Goal: Transaction & Acquisition: Book appointment/travel/reservation

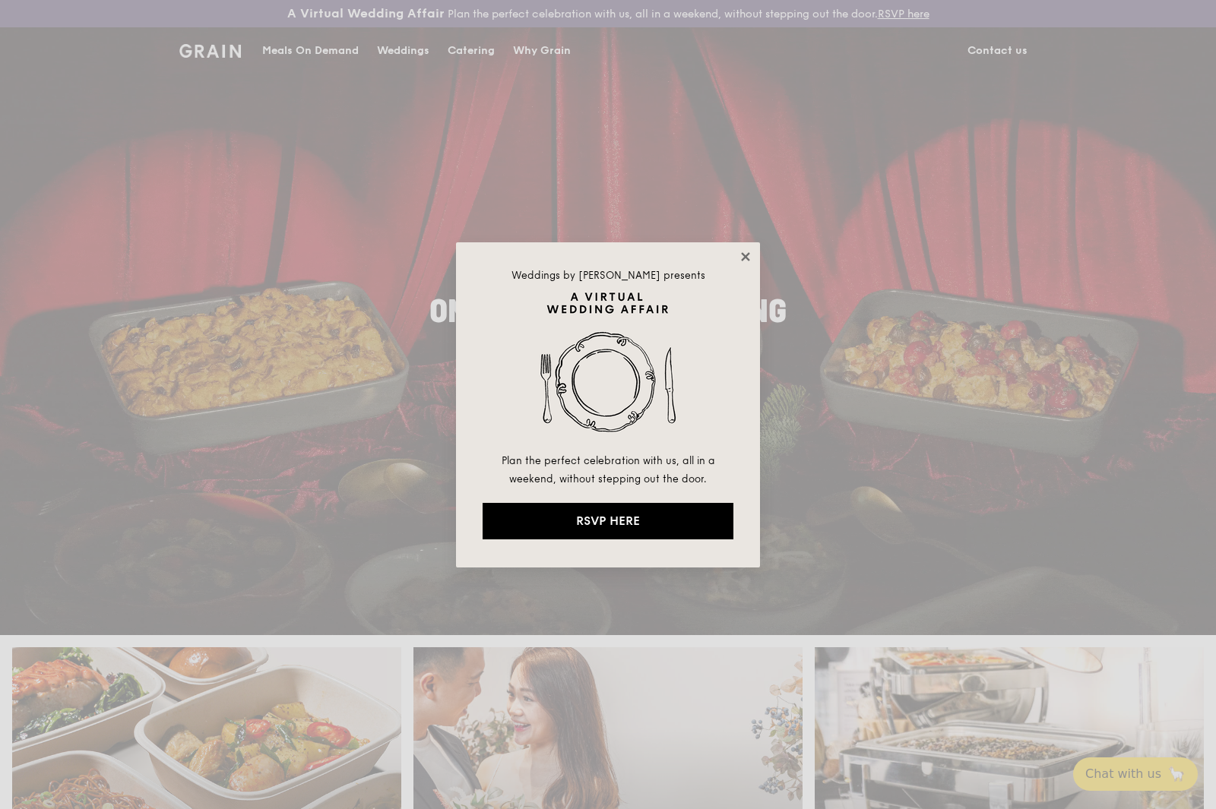
click at [748, 258] on icon at bounding box center [745, 256] width 8 height 8
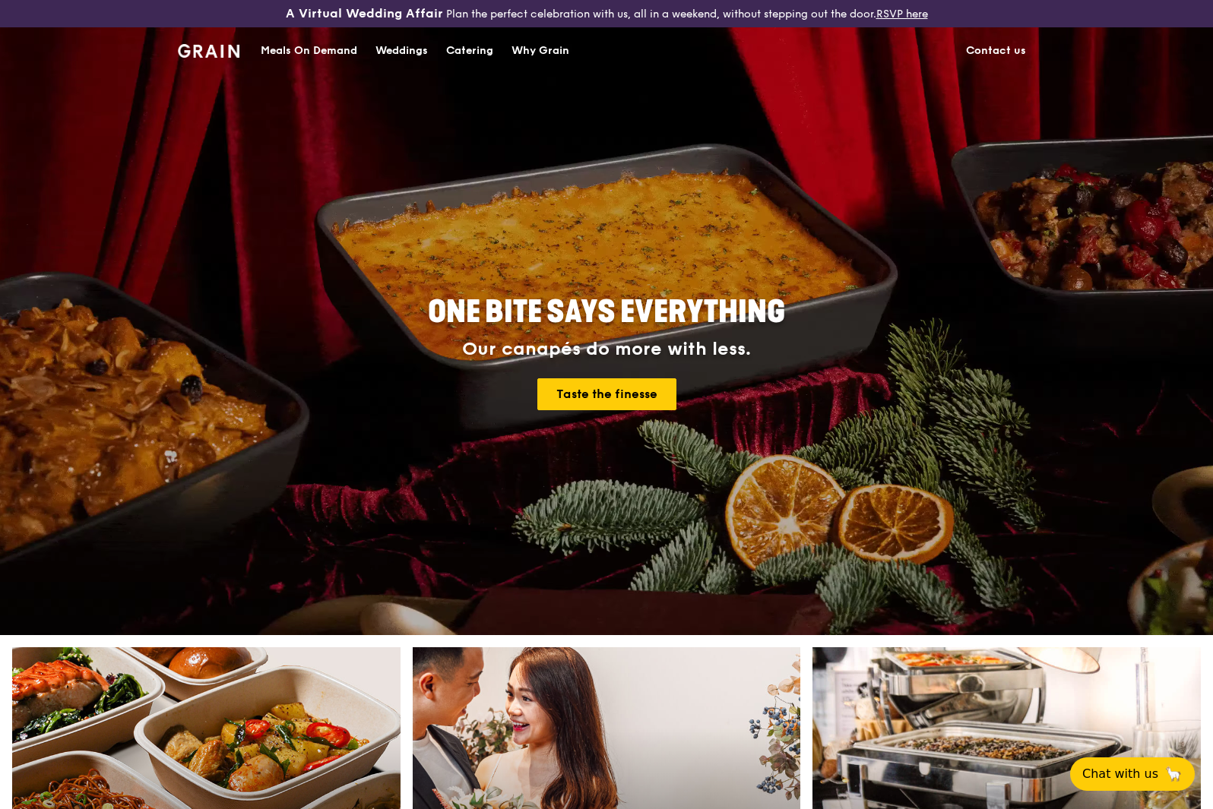
click at [464, 51] on div "Catering" at bounding box center [469, 51] width 47 height 46
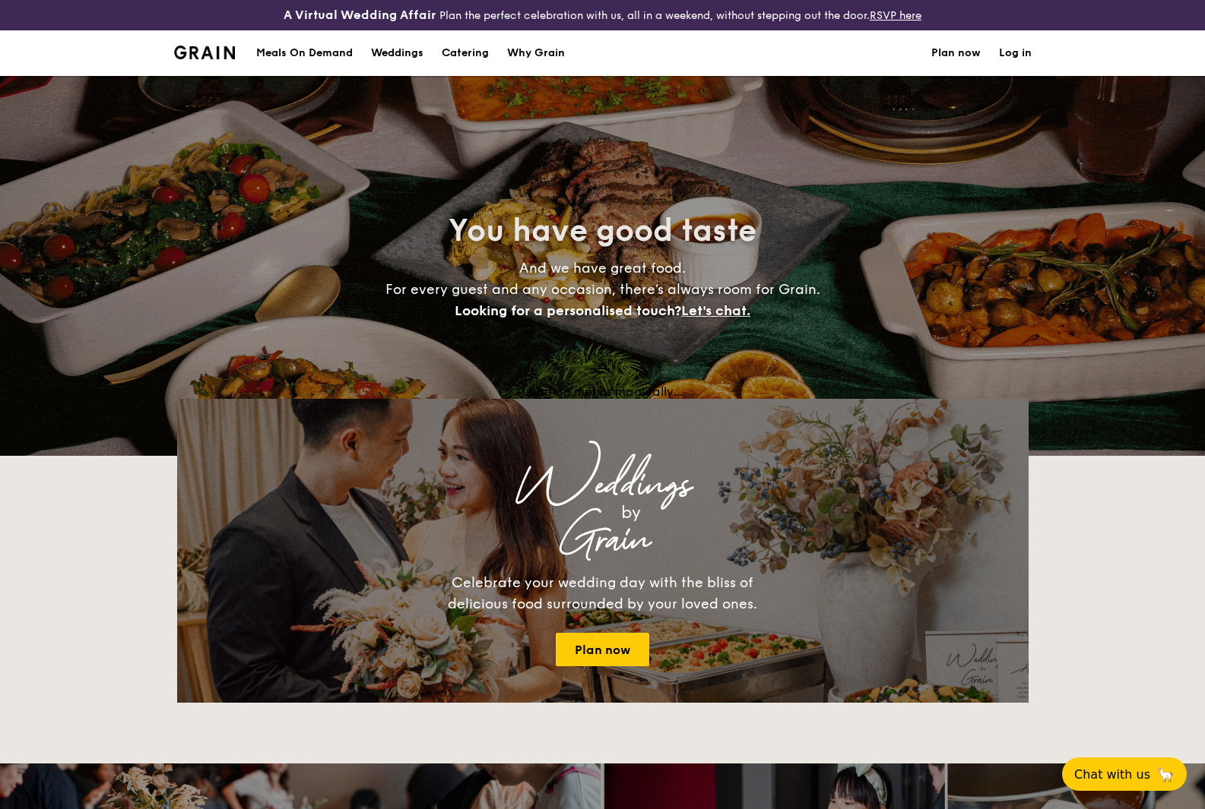
select select
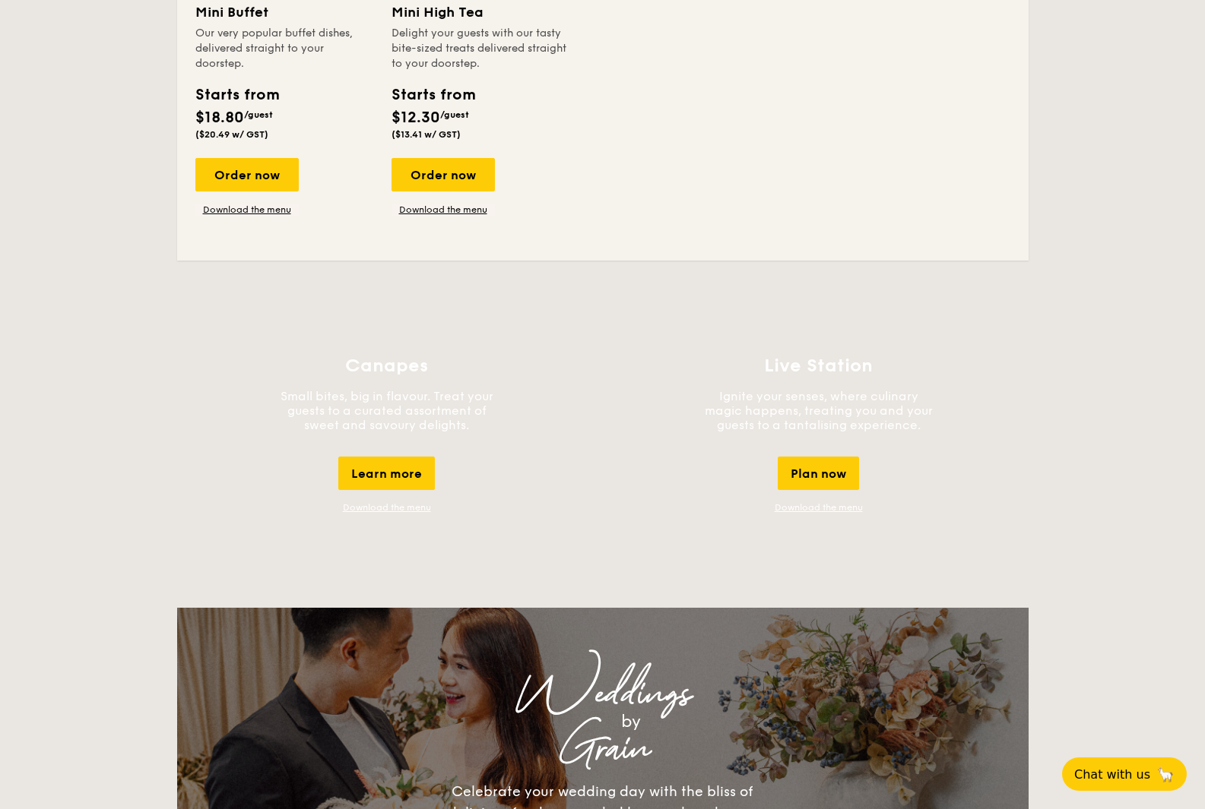
scroll to position [1064, 0]
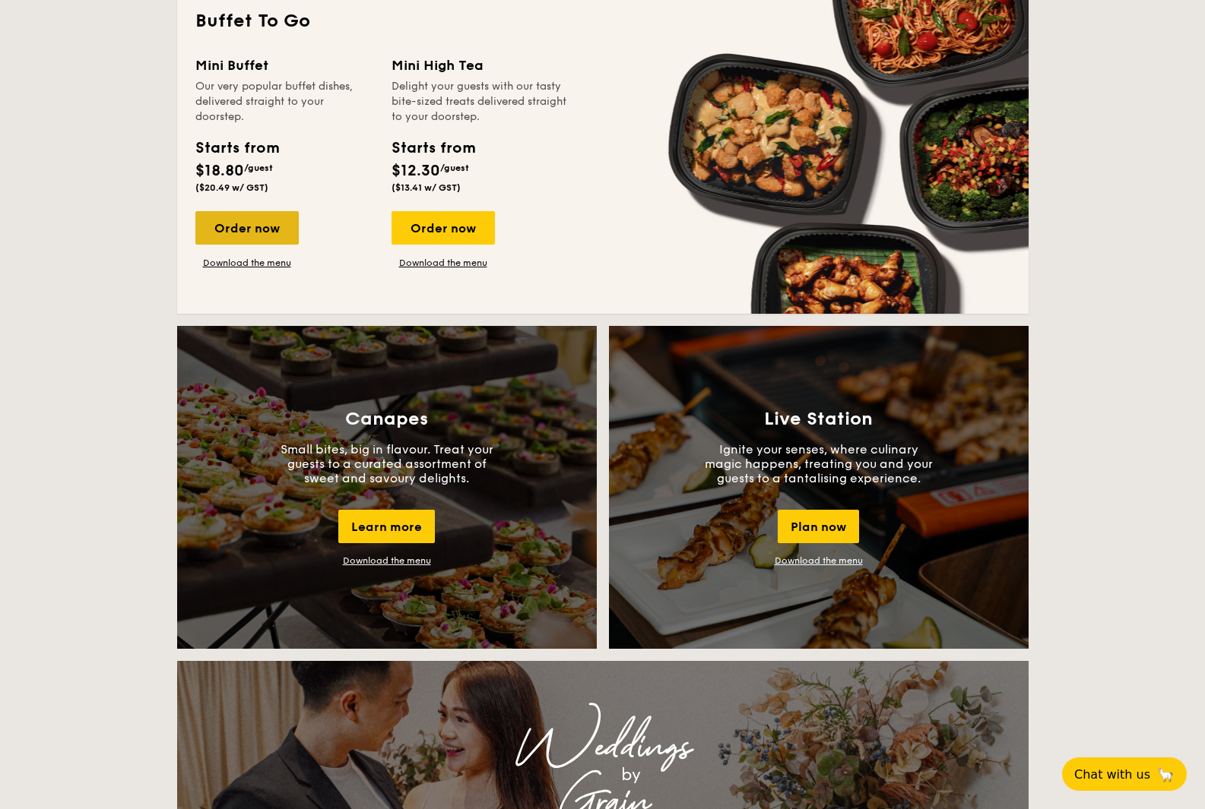
click at [259, 228] on div "Order now" at bounding box center [246, 227] width 103 height 33
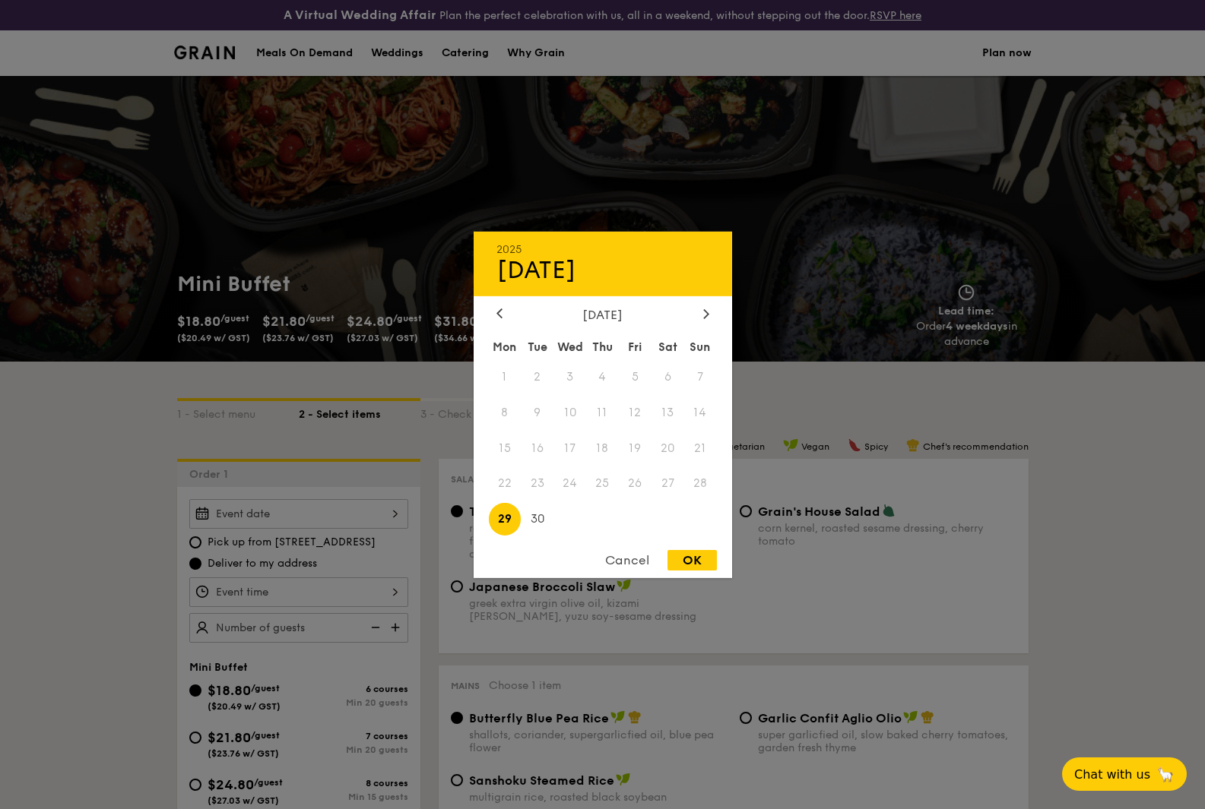
click at [349, 509] on div "2025 Sep 29 September 2025 Mon Tue Wed Thu Fri Sat Sun 1 2 3 4 5 6 7 8 9 10 11 …" at bounding box center [298, 514] width 219 height 30
click at [704, 313] on icon at bounding box center [706, 314] width 6 height 10
click at [503, 306] on div "2025 Sep 29 October 2025 Mon Tue Wed Thu Fri Sat Sun 1 2 3 4 5 6 7 8 9 10 11 12…" at bounding box center [602, 404] width 258 height 347
click at [497, 316] on icon at bounding box center [499, 314] width 6 height 10
click at [631, 562] on div "Cancel" at bounding box center [627, 560] width 74 height 21
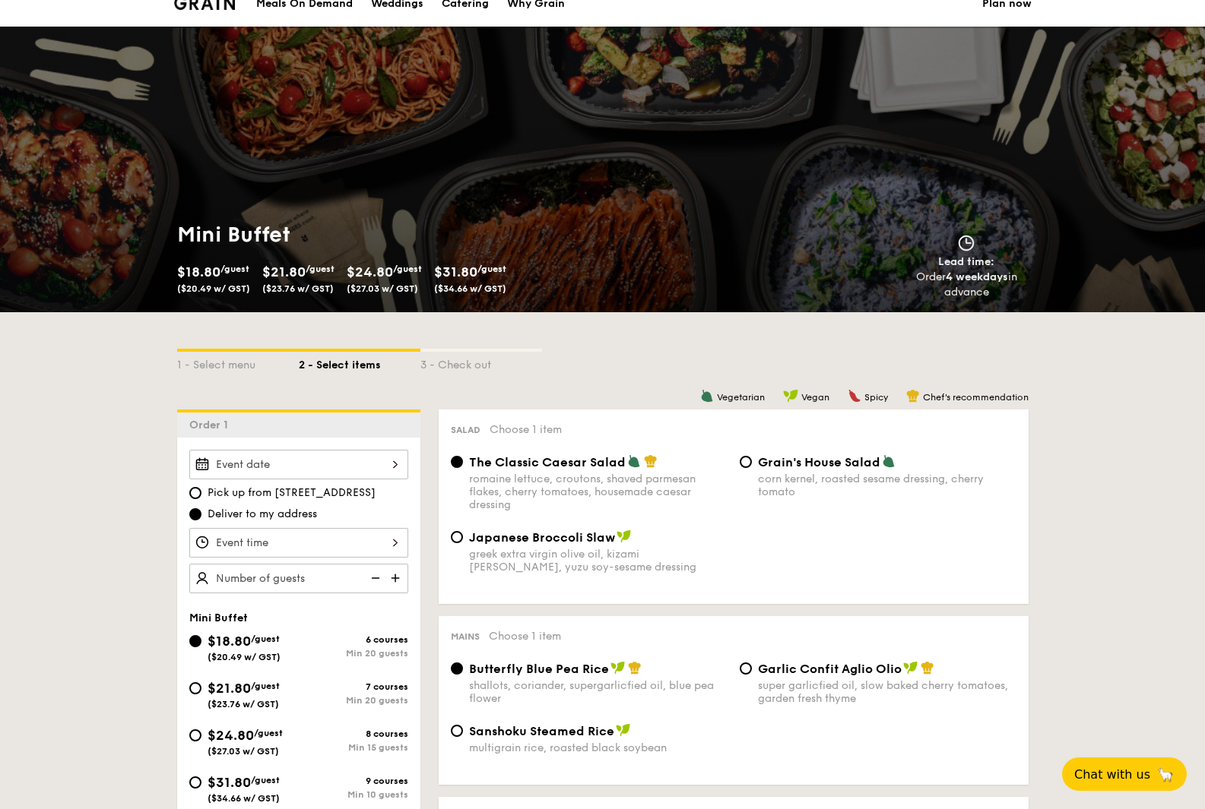
scroll to position [76, 0]
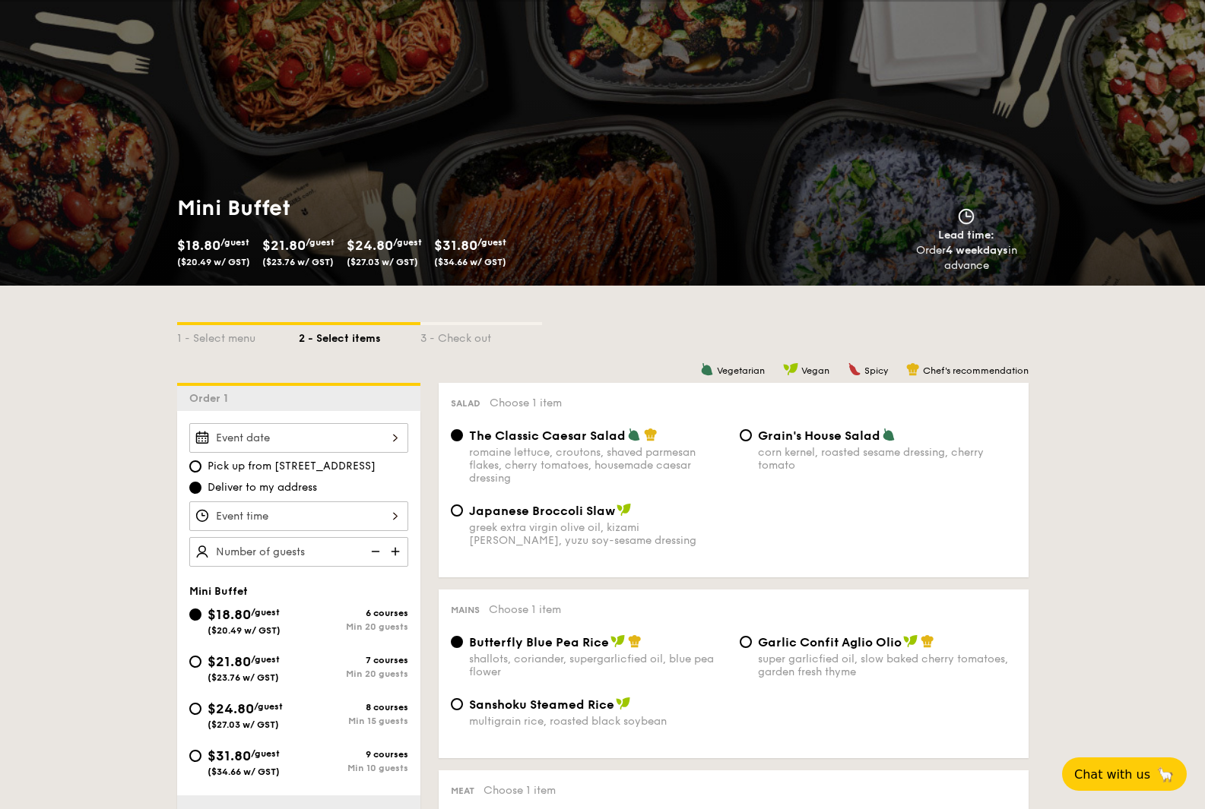
click at [334, 442] on div at bounding box center [298, 438] width 219 height 30
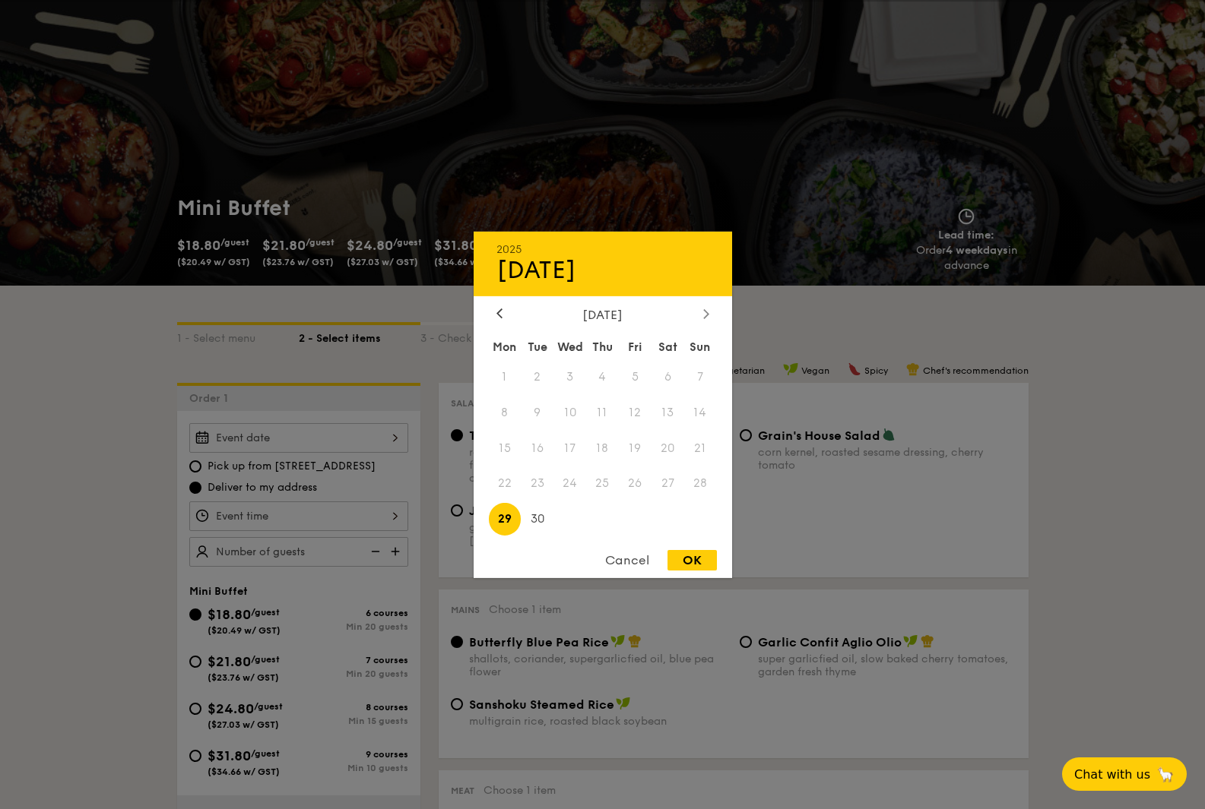
click at [707, 309] on icon at bounding box center [706, 314] width 6 height 10
click at [670, 377] on span "4" at bounding box center [667, 376] width 33 height 33
click at [636, 380] on span "3" at bounding box center [635, 376] width 33 height 33
click at [703, 552] on div "OK" at bounding box center [691, 560] width 49 height 21
type input "Oct 03, 2025"
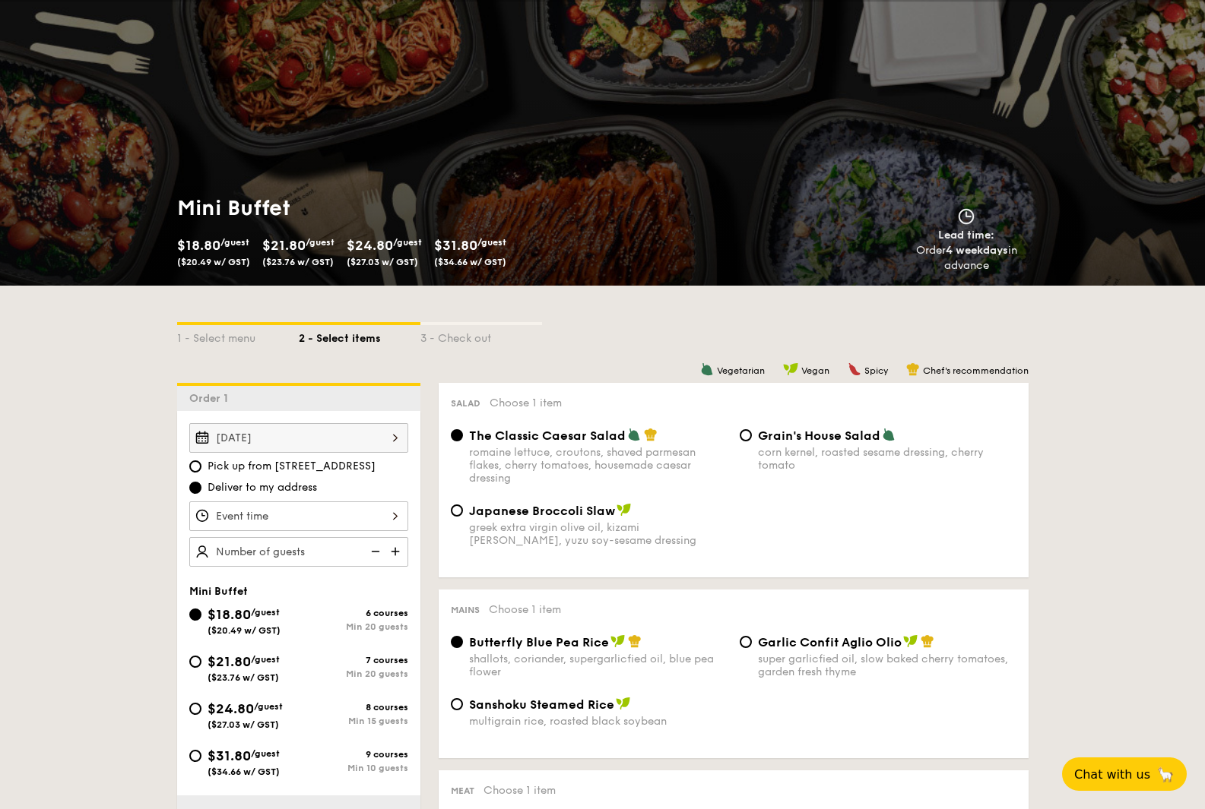
click at [309, 517] on div at bounding box center [298, 517] width 219 height 30
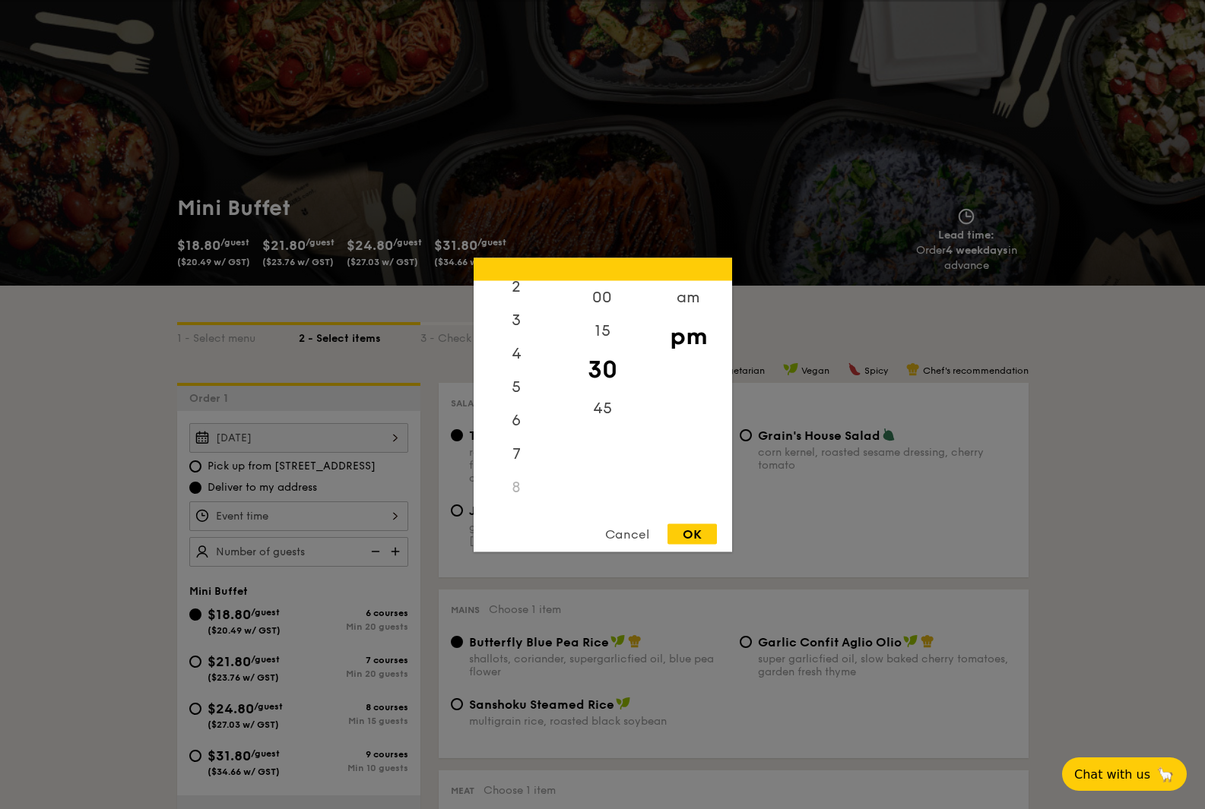
scroll to position [152, 0]
click at [516, 387] on div "7" at bounding box center [516, 395] width 86 height 44
click at [701, 527] on div "OK" at bounding box center [691, 534] width 49 height 21
type input "7:30PM"
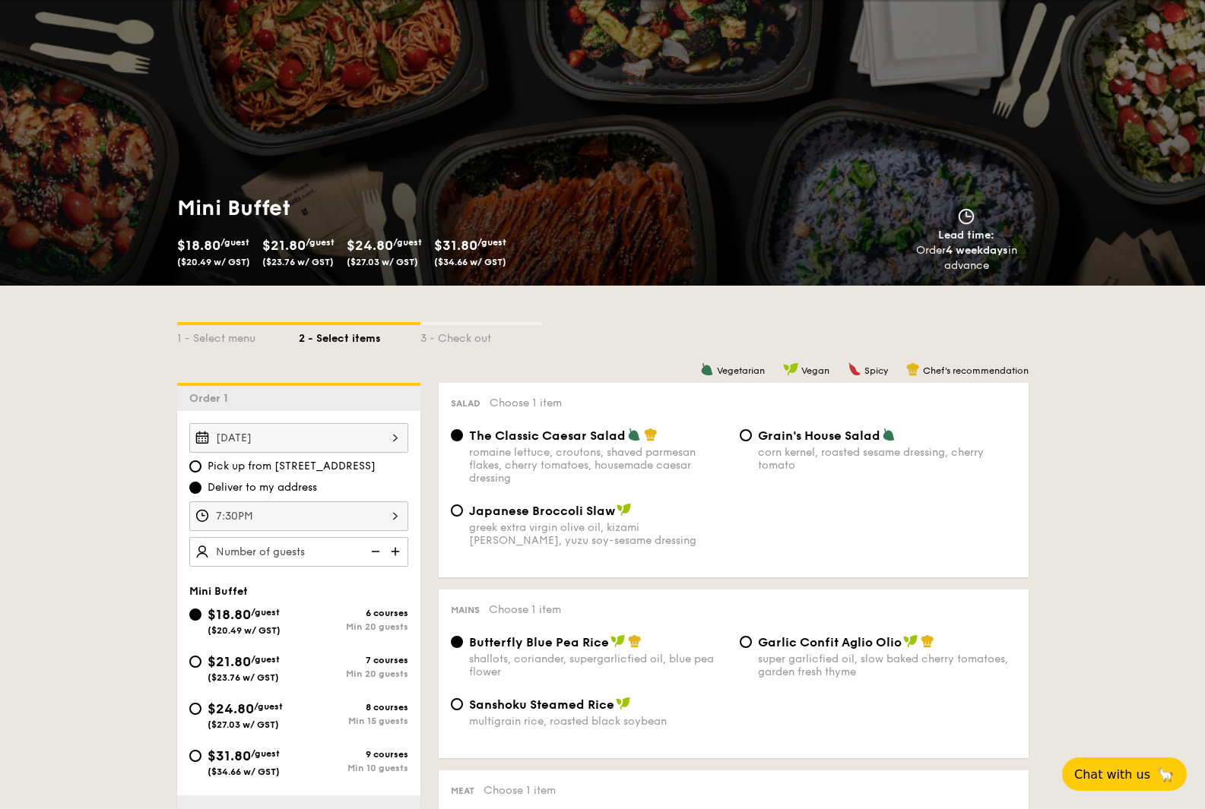
click at [394, 552] on img at bounding box center [396, 551] width 23 height 29
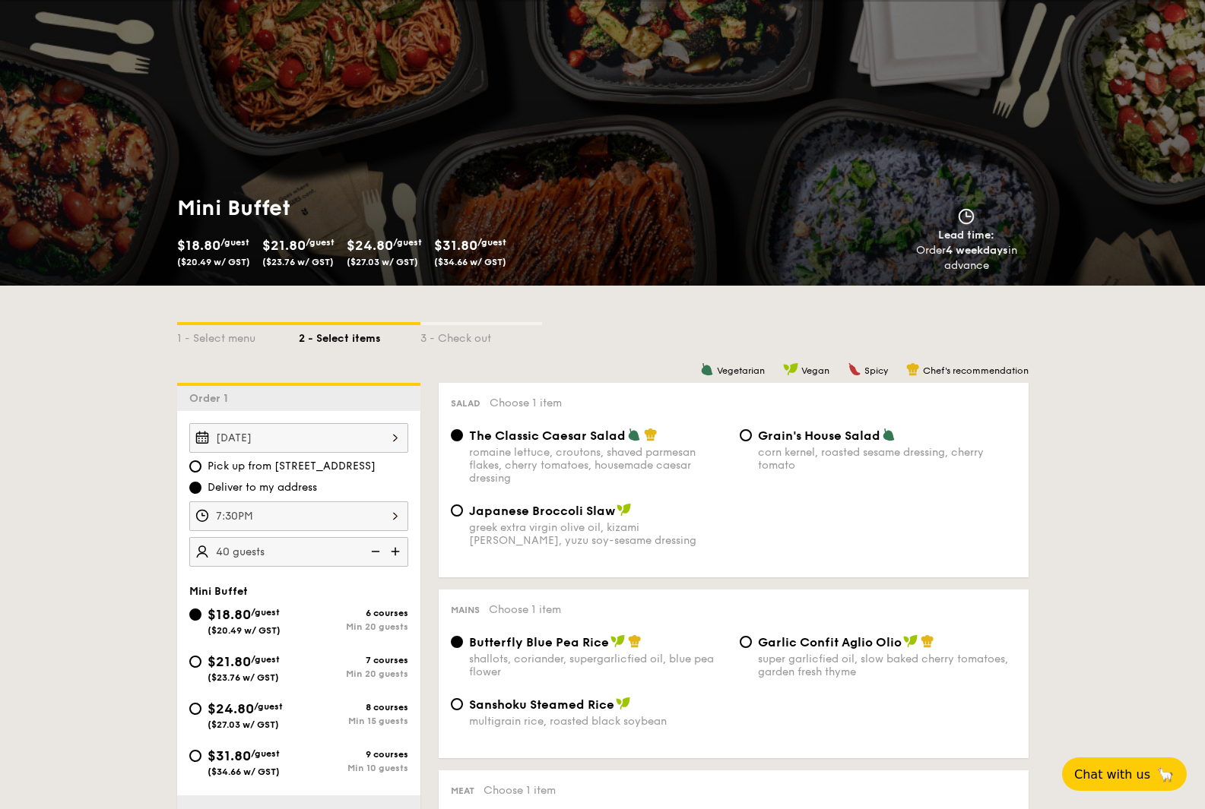
click at [382, 554] on img at bounding box center [374, 551] width 23 height 29
type input "20 guests"
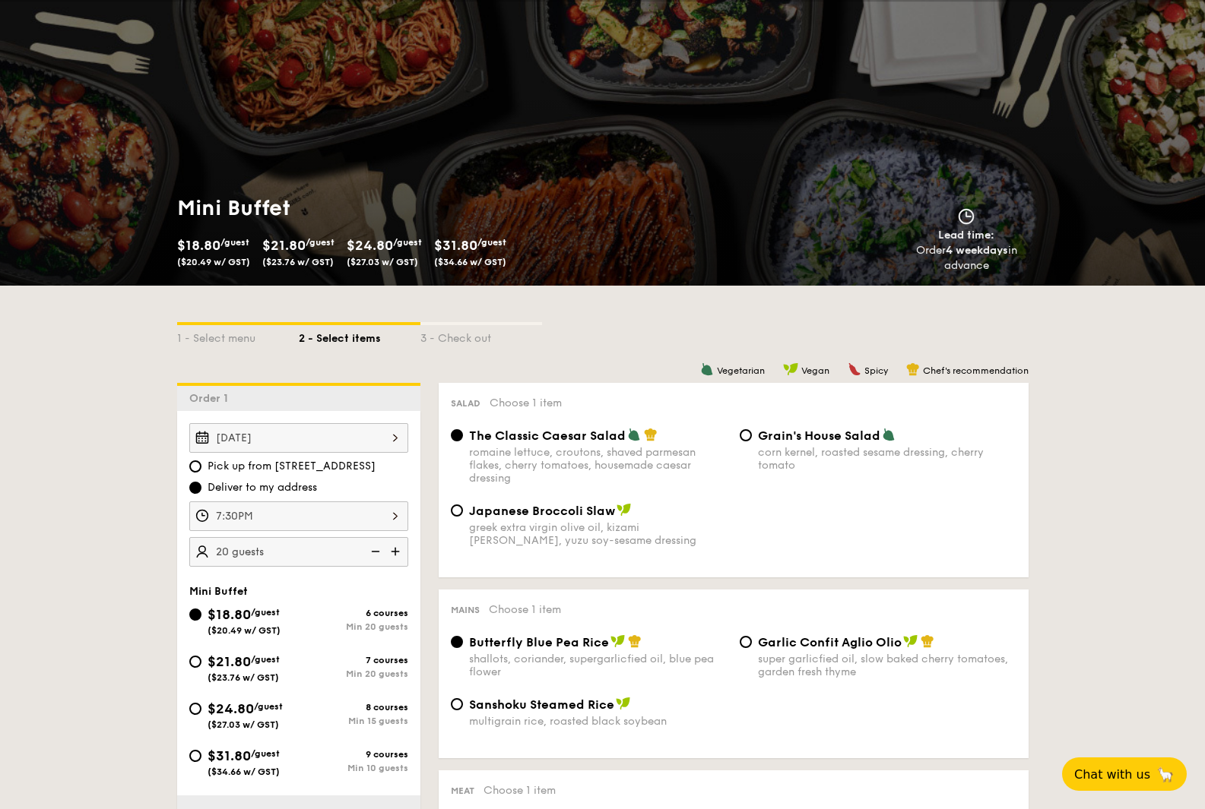
click at [382, 554] on img at bounding box center [374, 551] width 23 height 29
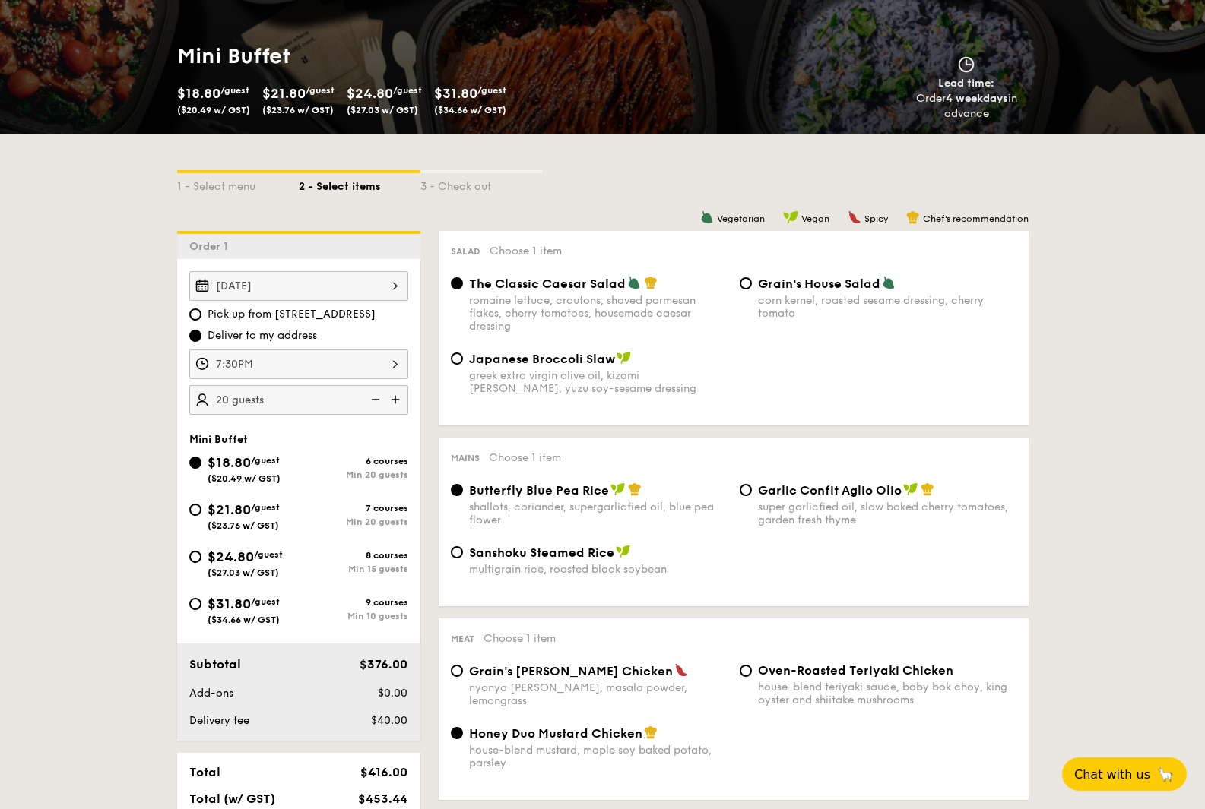
scroll to position [304, 0]
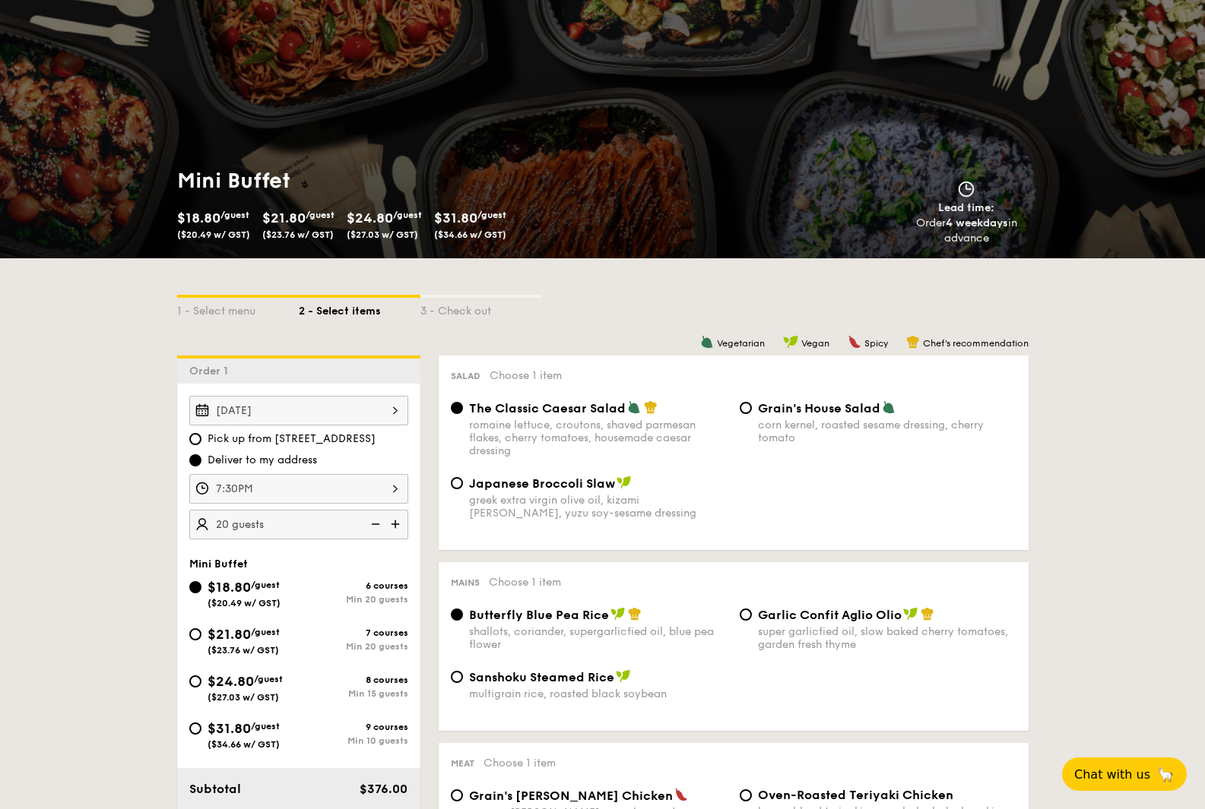
scroll to position [0, 0]
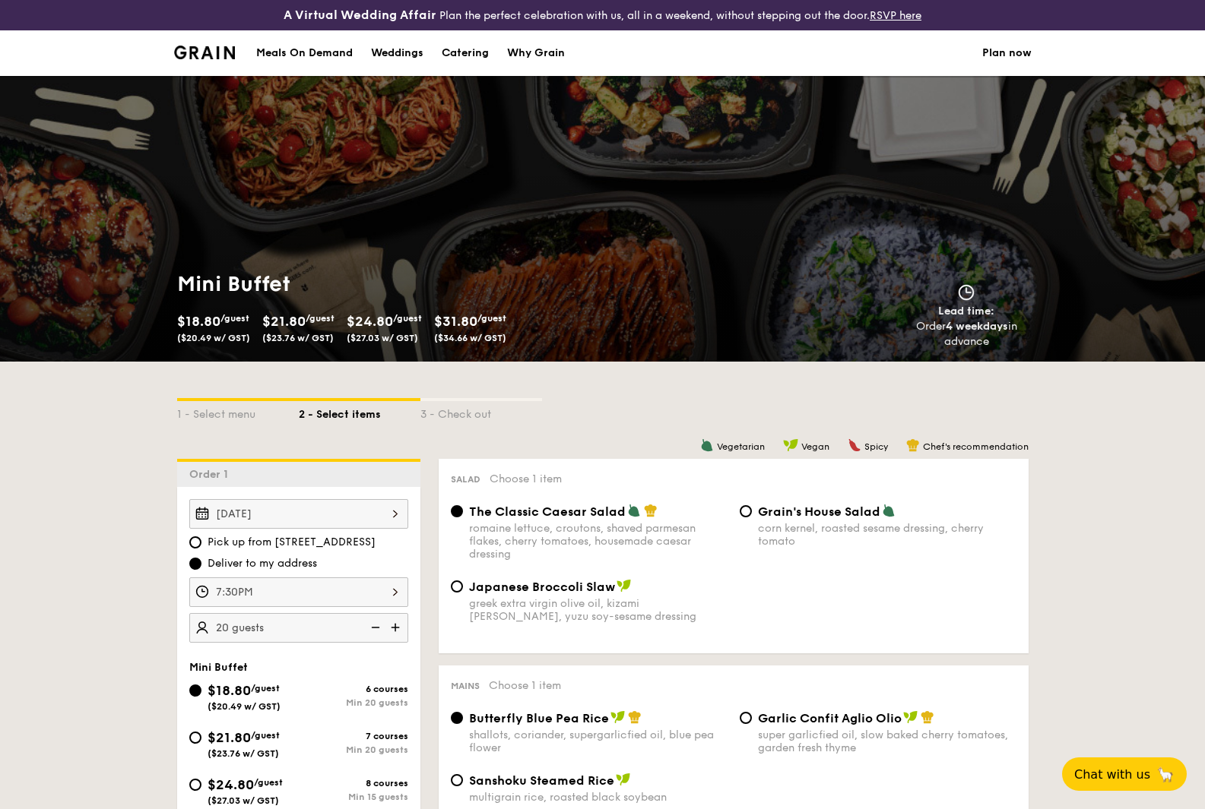
click at [342, 52] on div "Meals On Demand" at bounding box center [304, 53] width 97 height 46
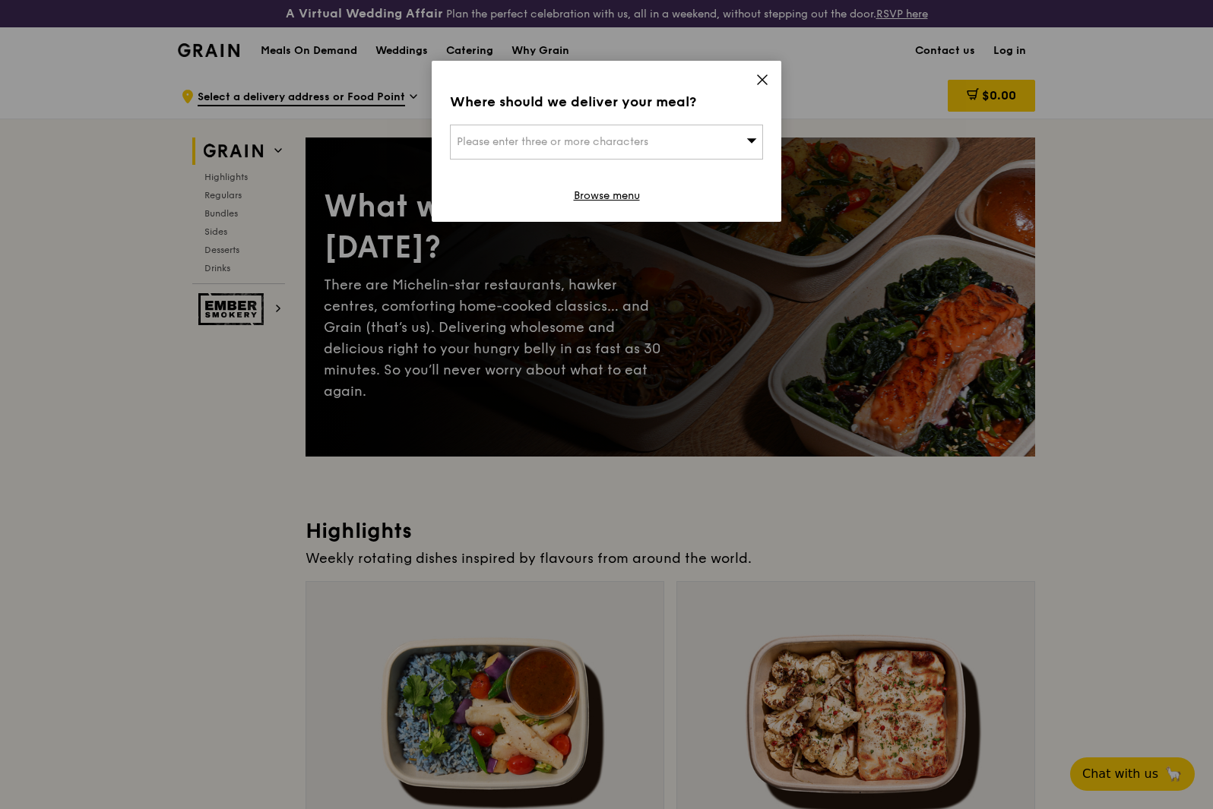
click at [764, 81] on icon at bounding box center [762, 79] width 9 height 9
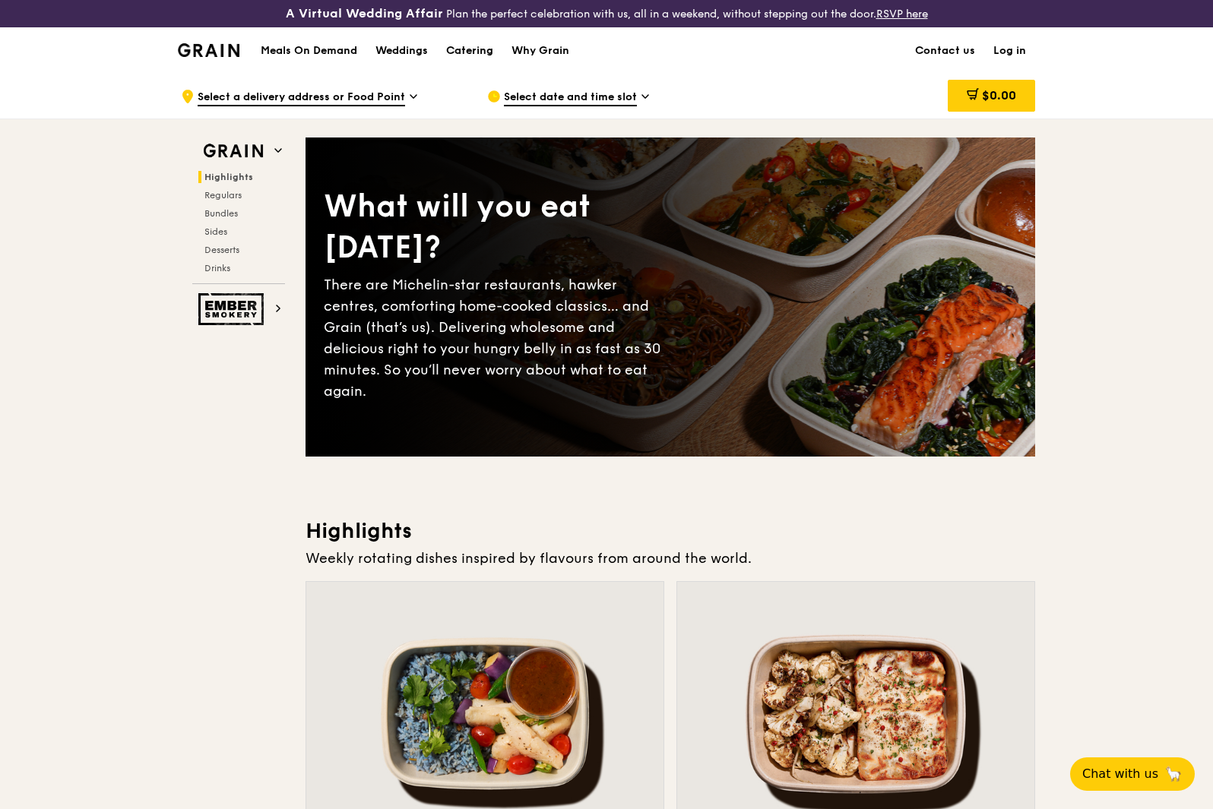
click at [466, 51] on div "Catering" at bounding box center [469, 51] width 47 height 46
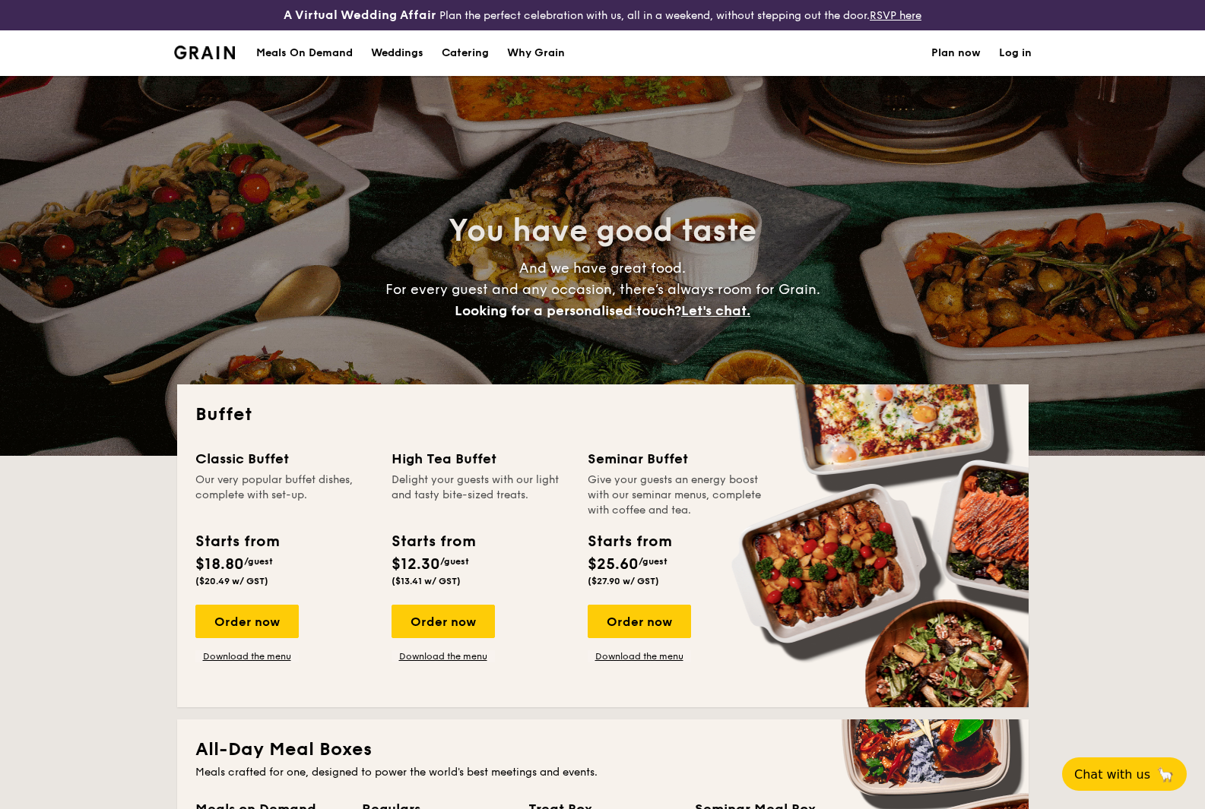
select select
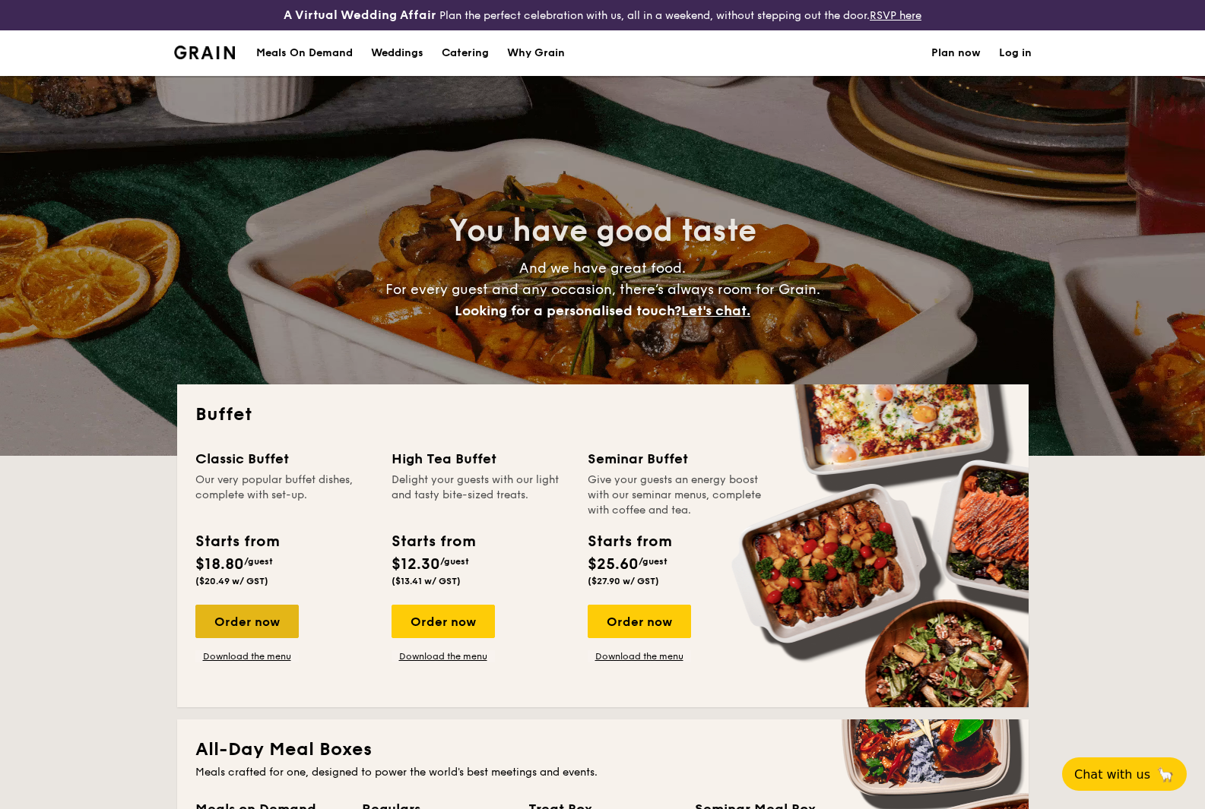
click at [239, 619] on div "Order now" at bounding box center [246, 621] width 103 height 33
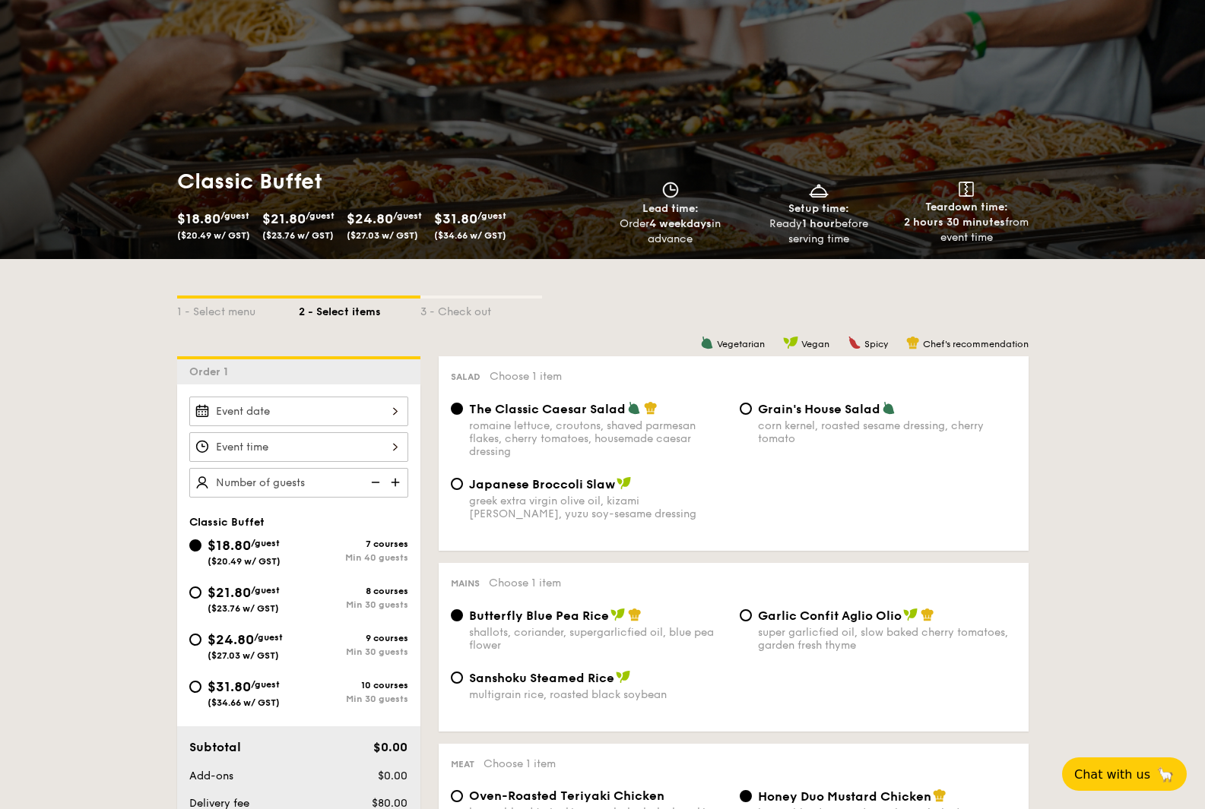
scroll to position [228, 0]
